Goal: Task Accomplishment & Management: Manage account settings

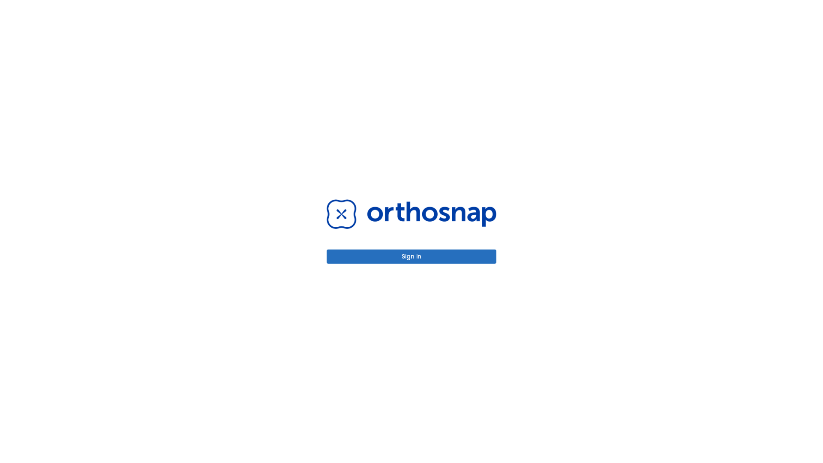
click at [412, 256] on button "Sign in" at bounding box center [412, 257] width 170 height 14
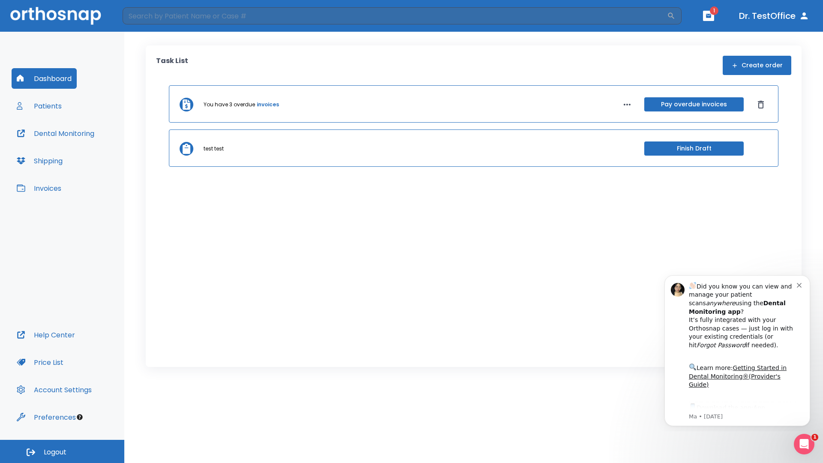
click at [62, 452] on span "Logout" at bounding box center [55, 452] width 23 height 9
